Goal: Contribute content

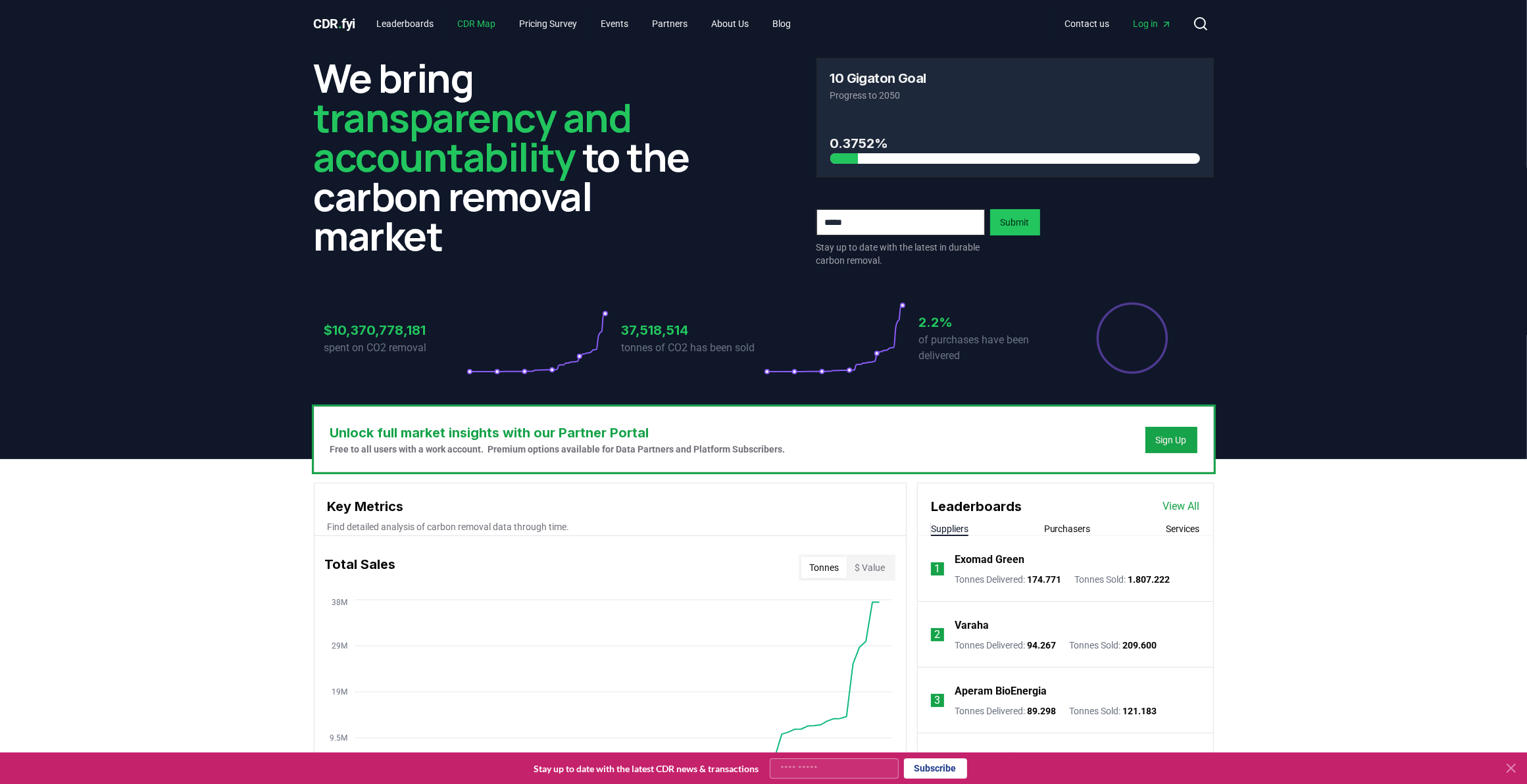
click at [478, 28] on link "CDR Map" at bounding box center [476, 23] width 59 height 23
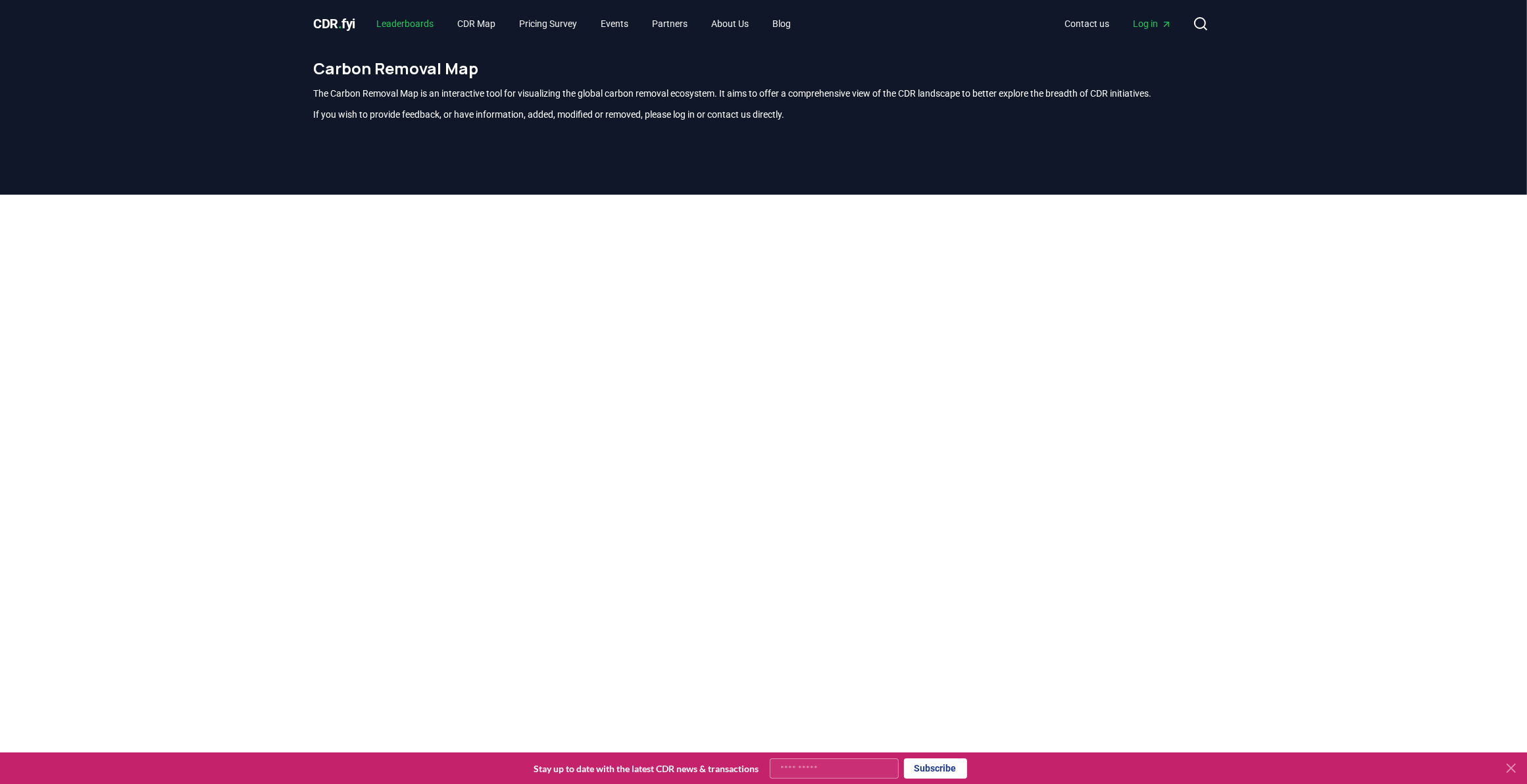
click at [402, 23] on link "Leaderboards" at bounding box center [405, 23] width 78 height 23
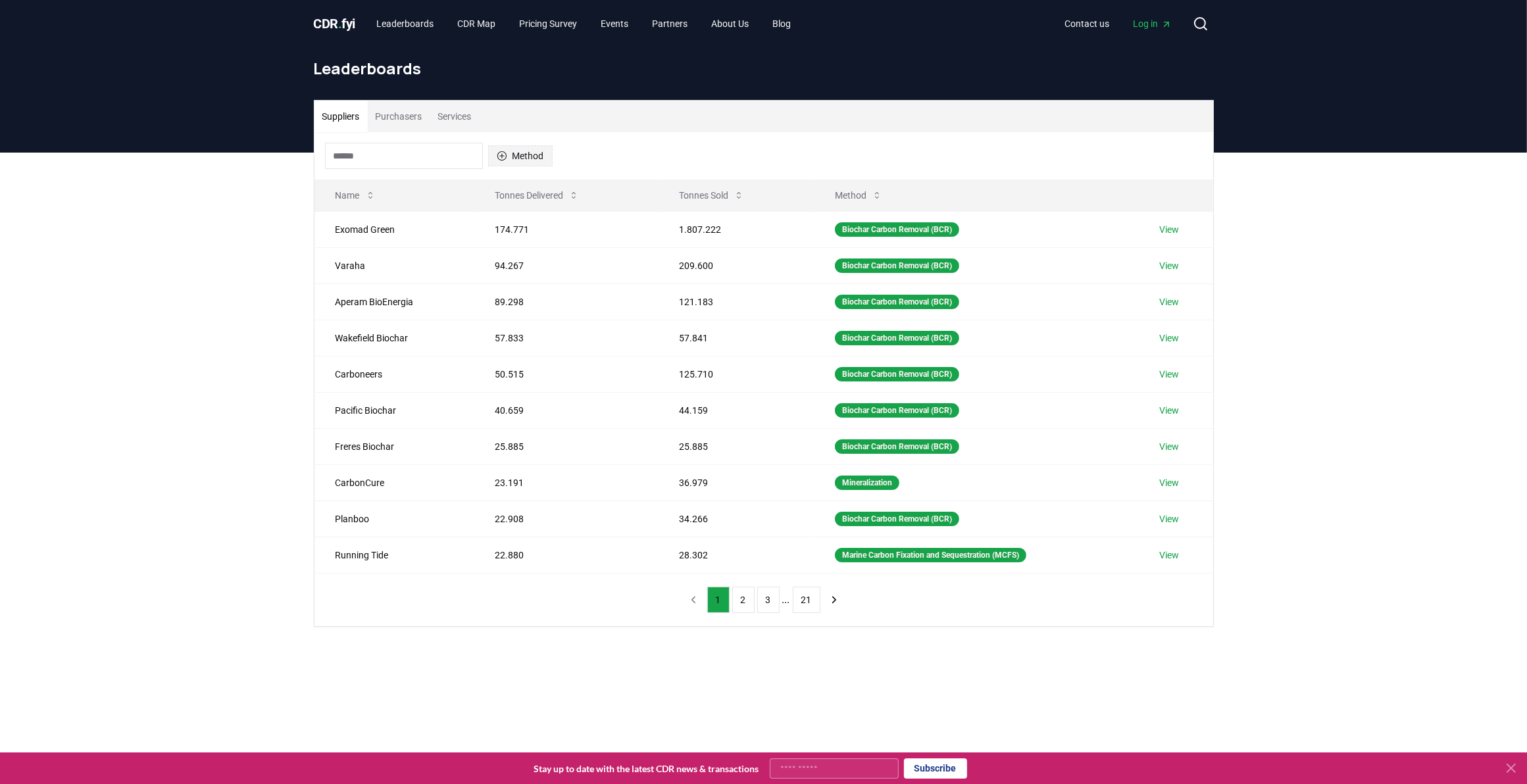
click at [522, 157] on button "Method" at bounding box center [520, 156] width 64 height 21
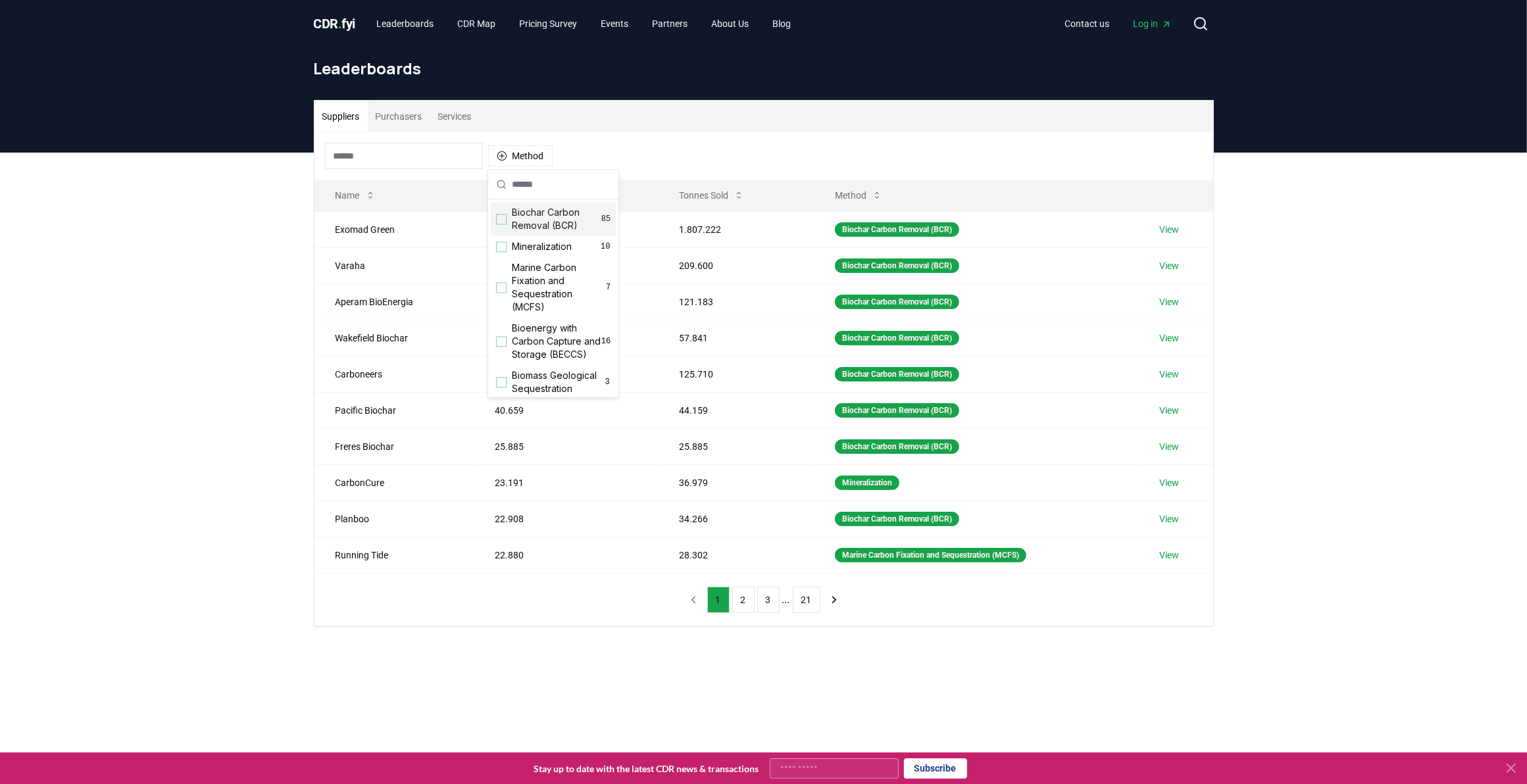
click at [505, 218] on div "Suggestions" at bounding box center [501, 219] width 10 height 10
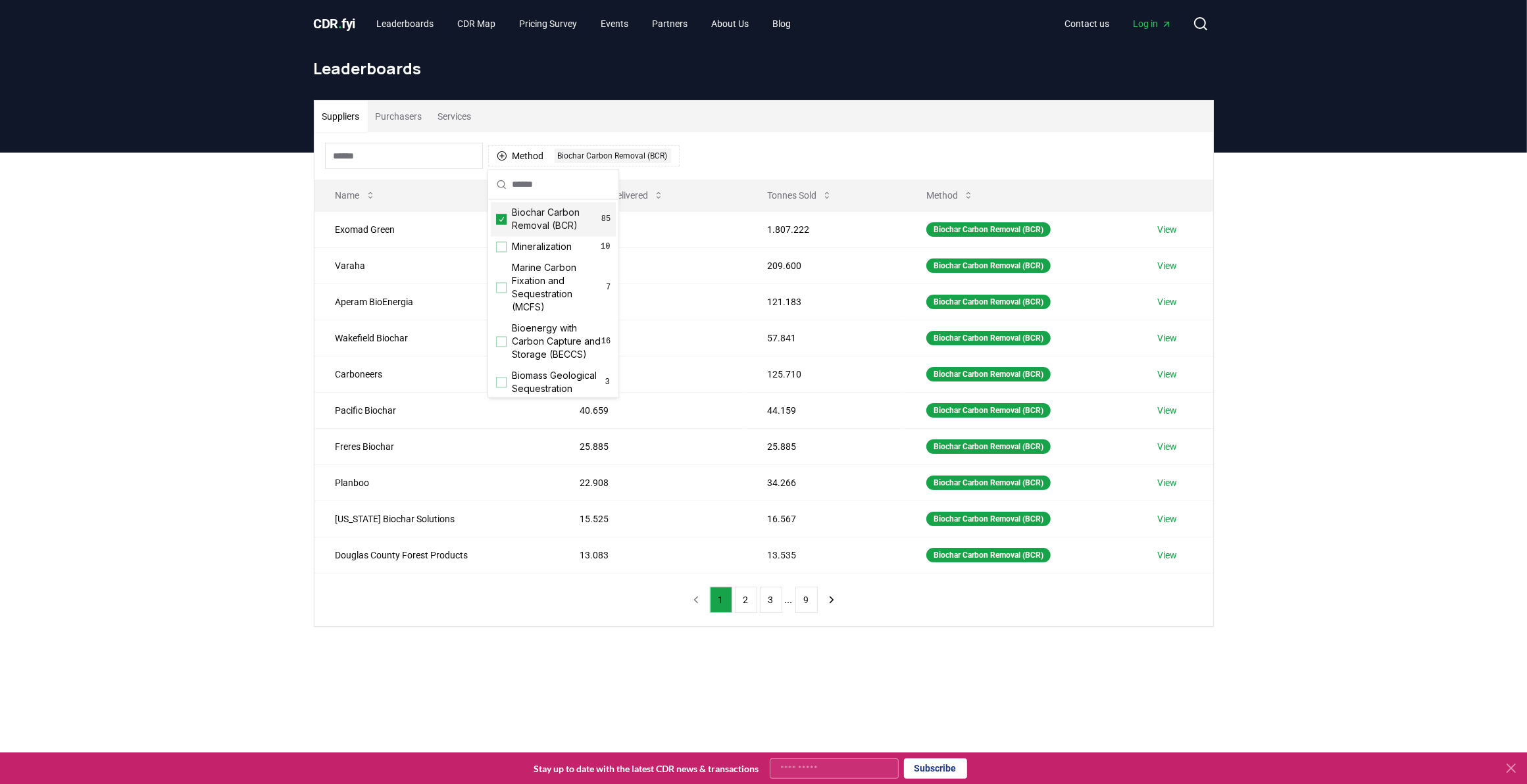
click at [750, 146] on div "Method 1 Biochar Carbon Removal (BCR)" at bounding box center [764, 156] width 899 height 48
click at [418, 164] on input at bounding box center [404, 156] width 158 height 26
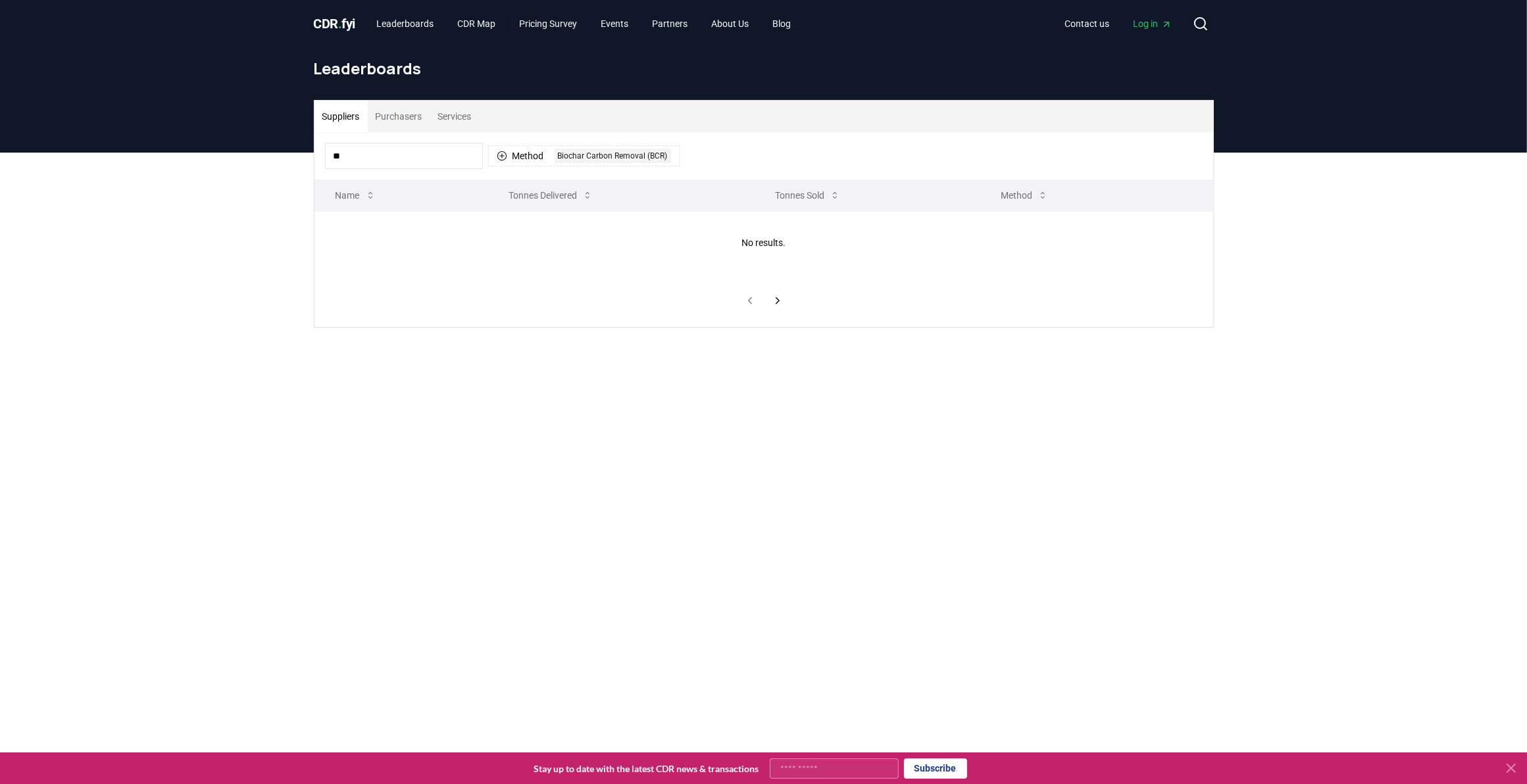
type input "*"
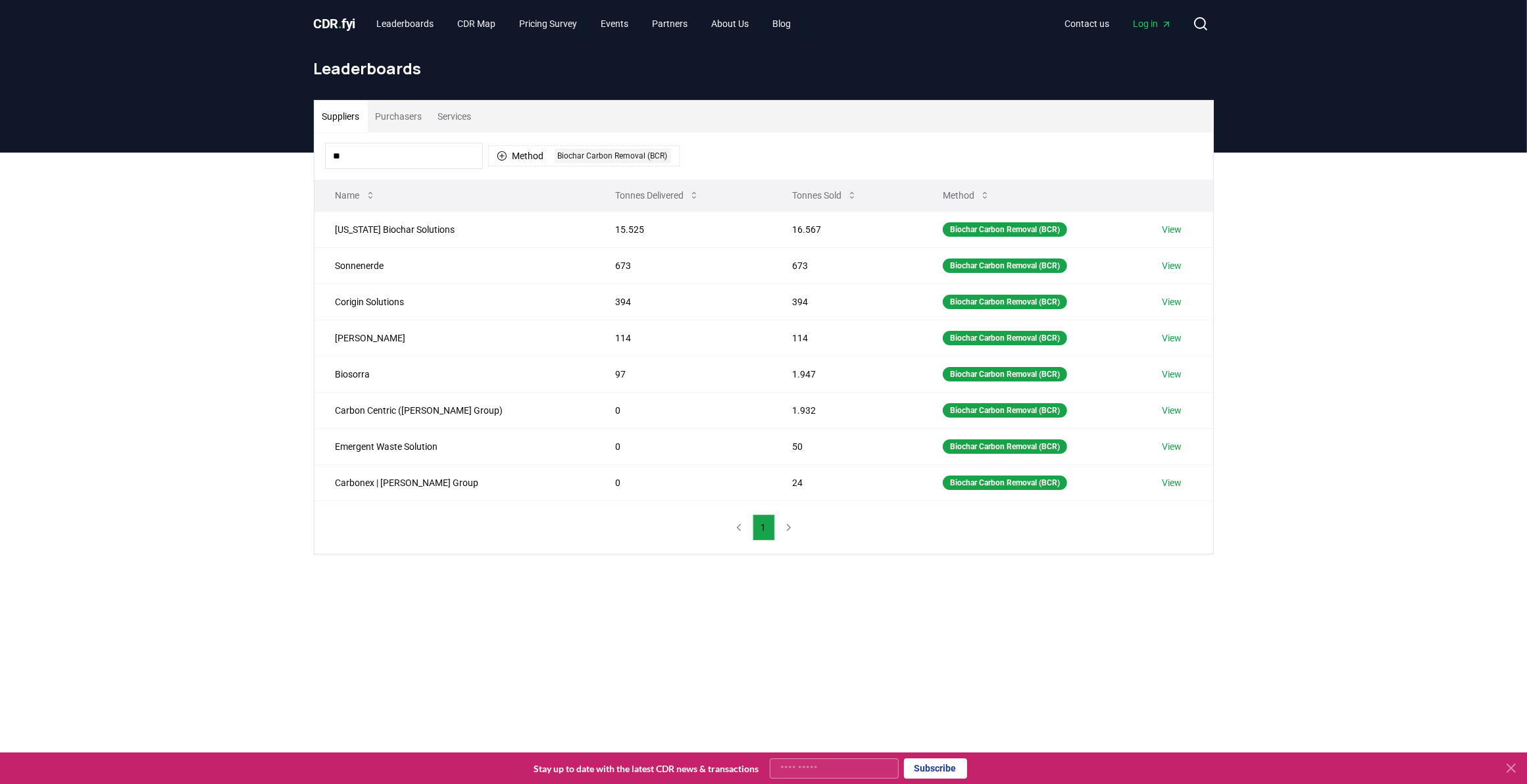
type input "*"
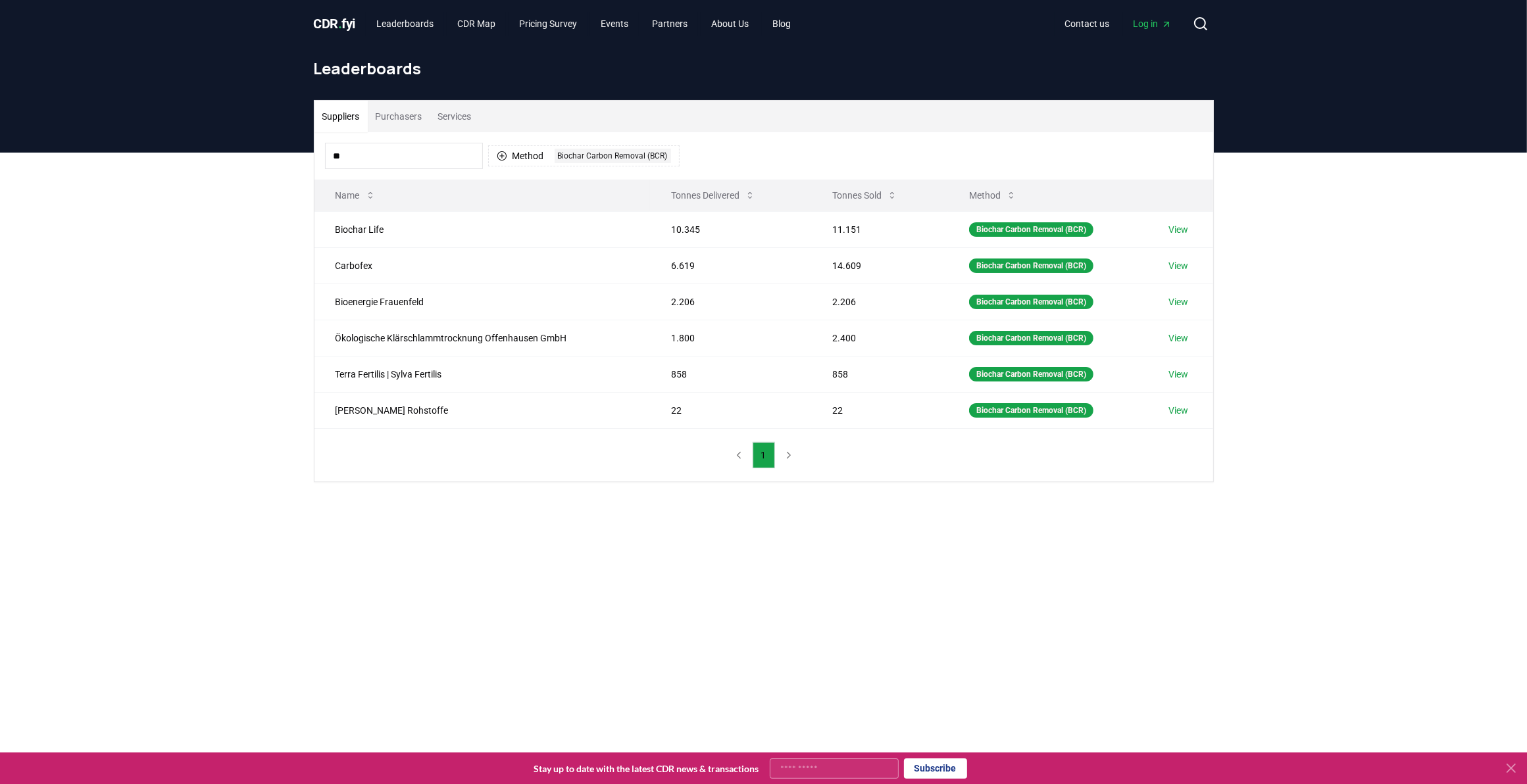
type input "*"
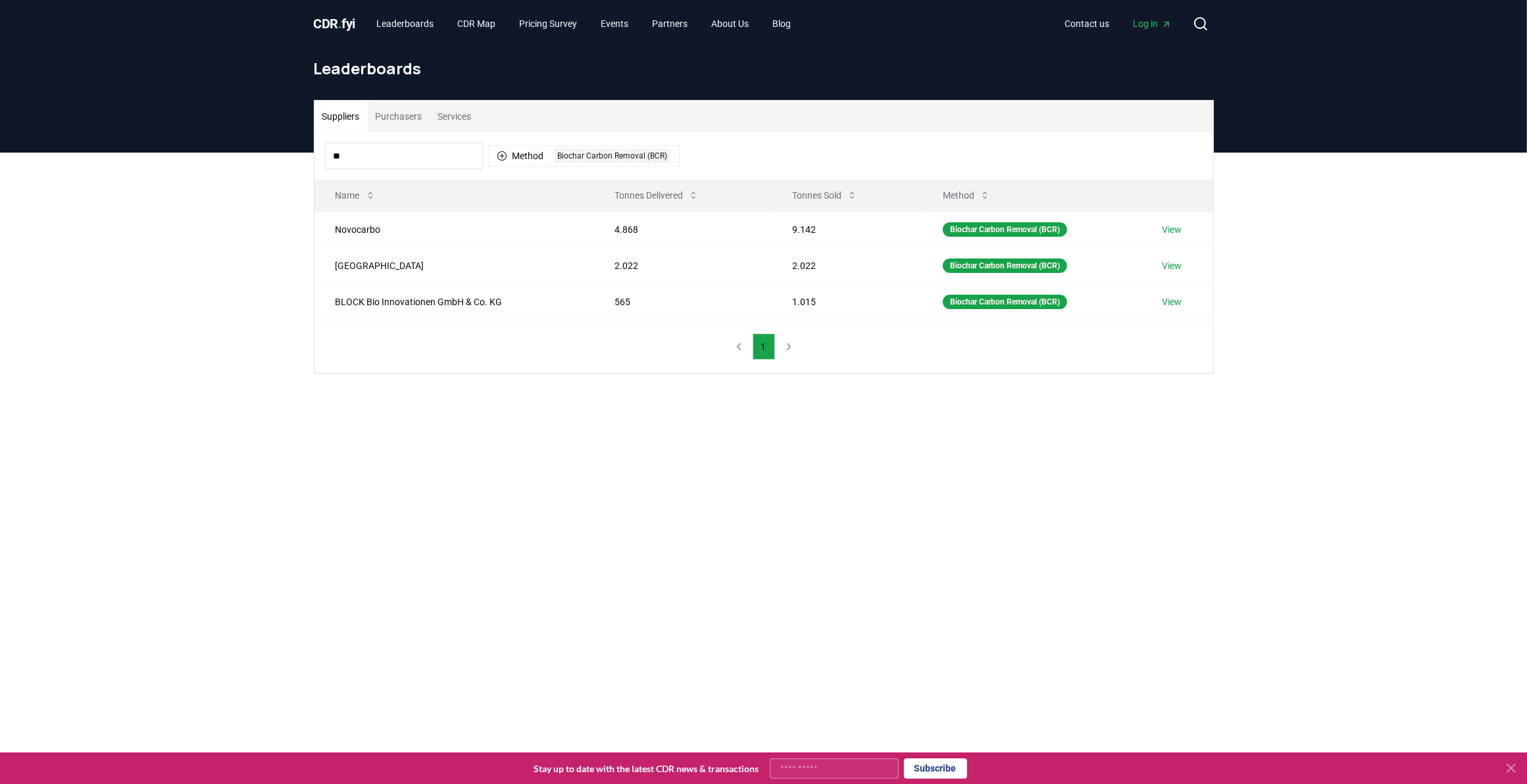
type input "*"
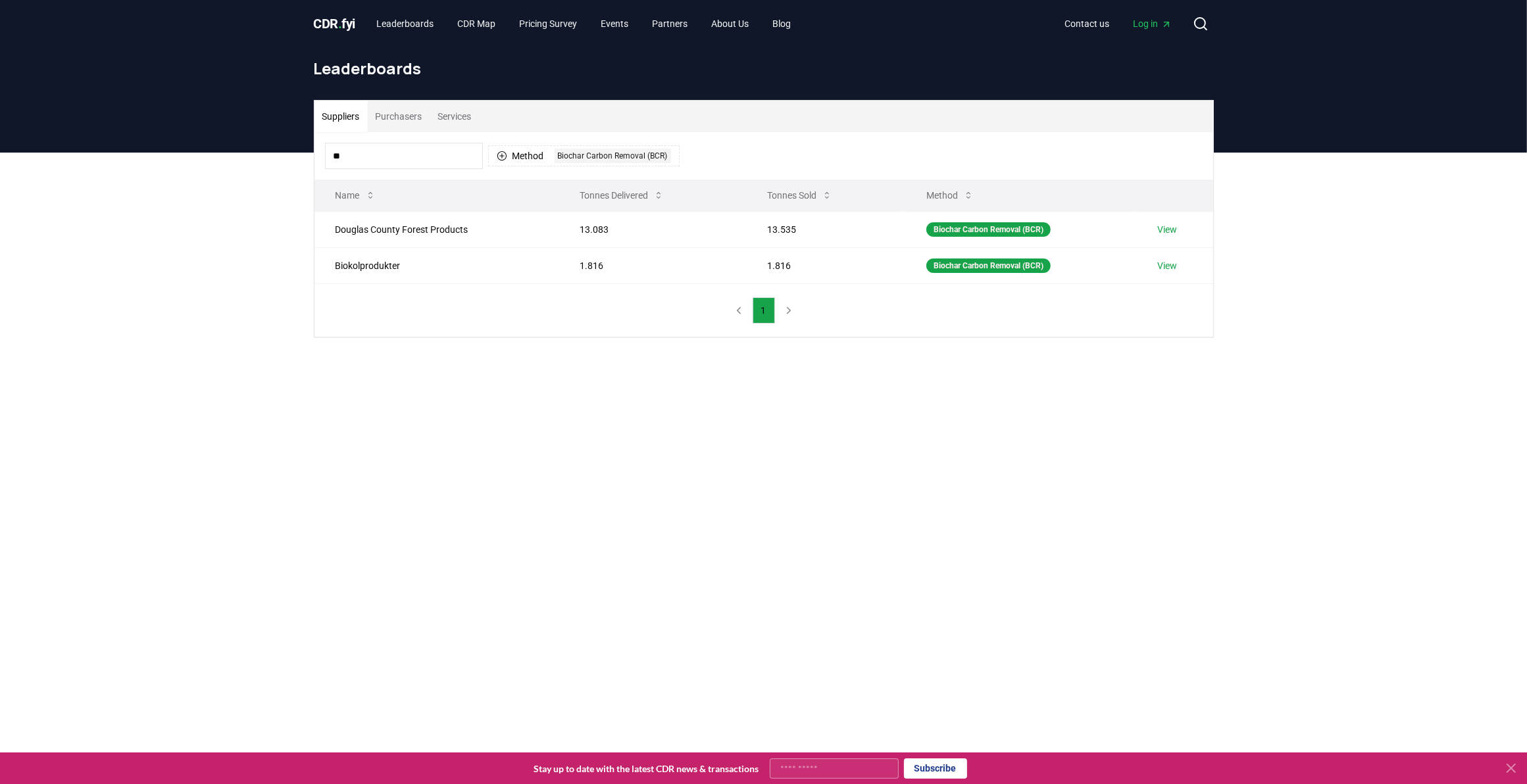
type input "*"
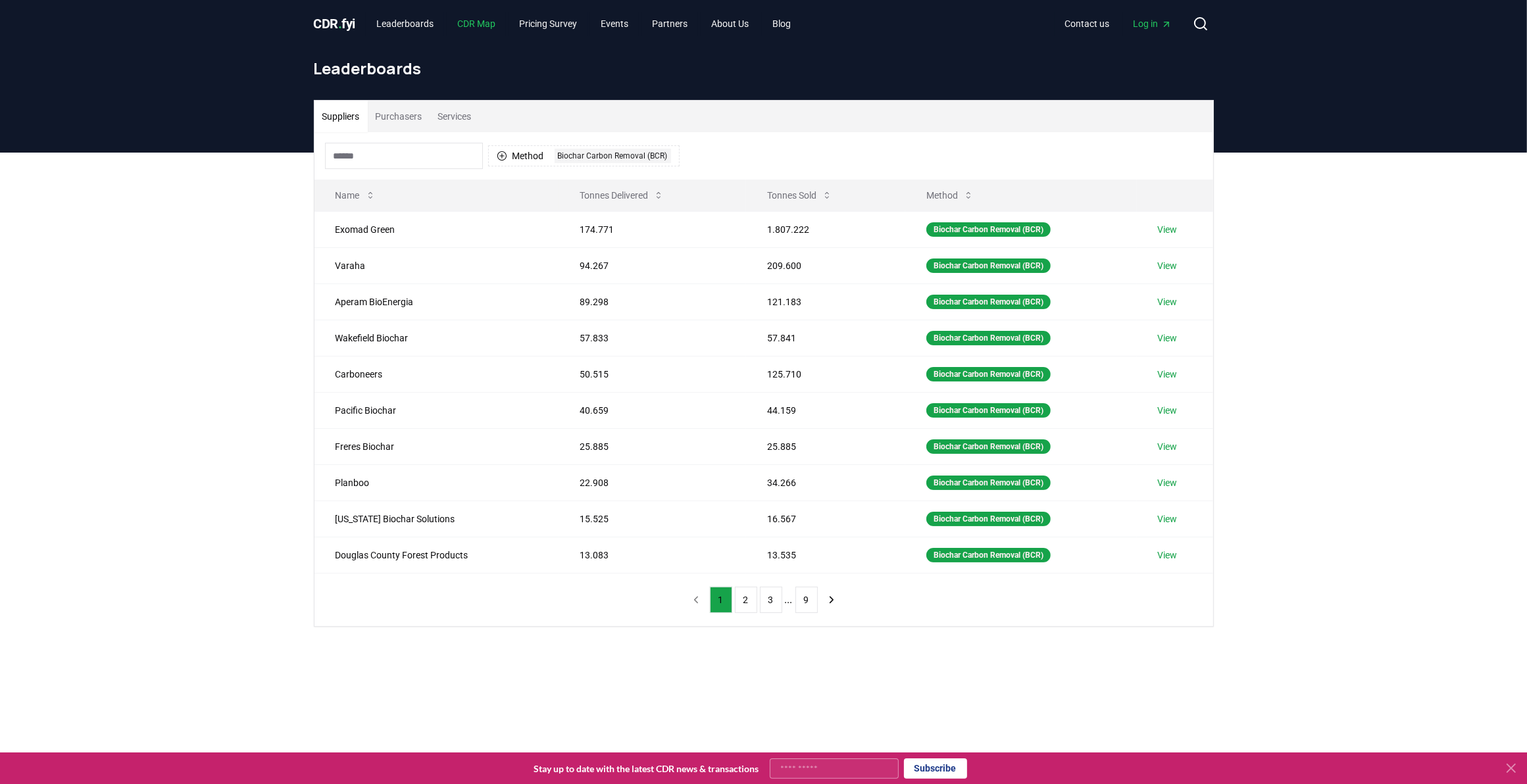
click at [494, 19] on link "CDR Map" at bounding box center [476, 23] width 59 height 23
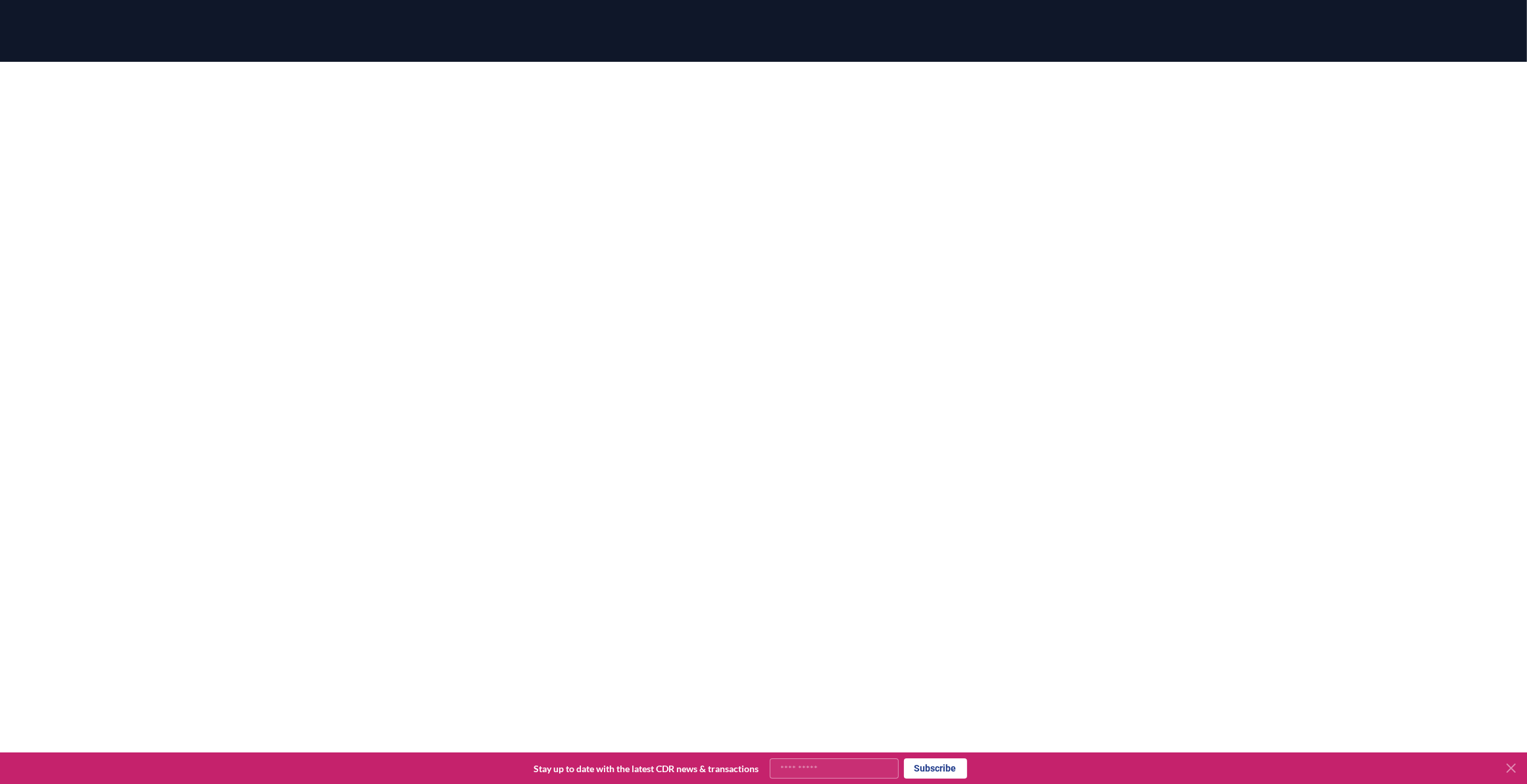
scroll to position [54, 0]
